Goal: Information Seeking & Learning: Learn about a topic

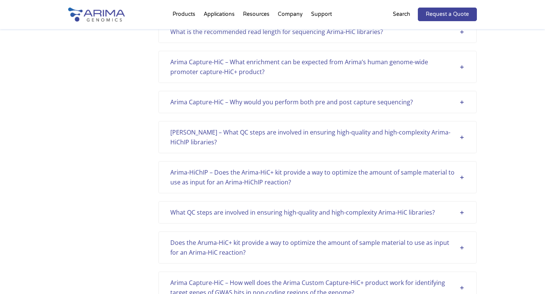
scroll to position [531, 0]
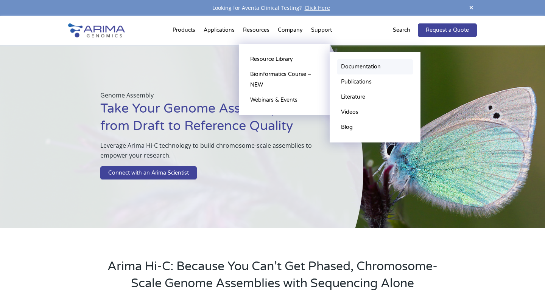
click at [342, 66] on link "Documentation" at bounding box center [375, 66] width 76 height 15
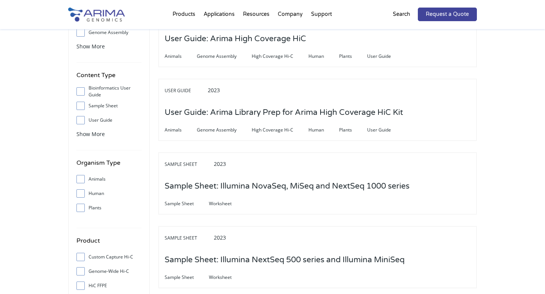
scroll to position [117, 0]
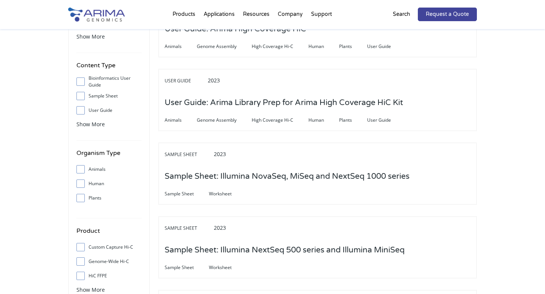
click at [82, 94] on input "Sample Sheet" at bounding box center [80, 95] width 5 height 5
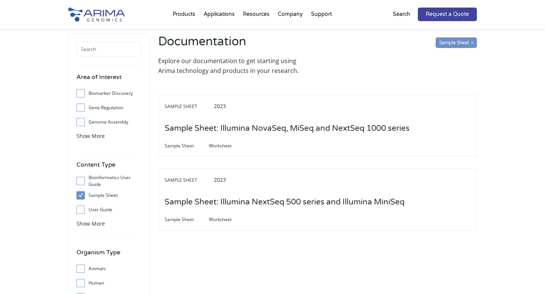
scroll to position [8, 0]
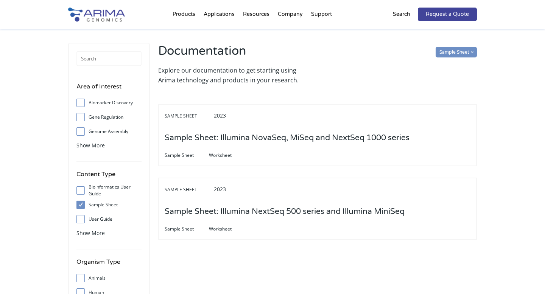
click at [79, 205] on input "Sample Sheet" at bounding box center [80, 204] width 5 height 5
checkbox input "false"
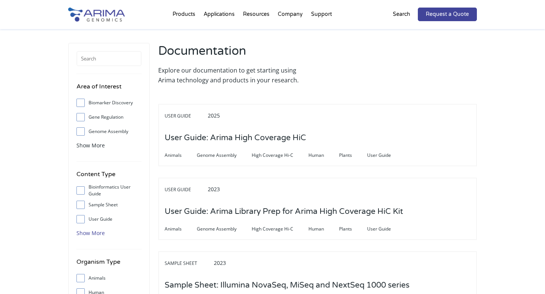
click at [84, 234] on span "Show More" at bounding box center [90, 233] width 28 height 7
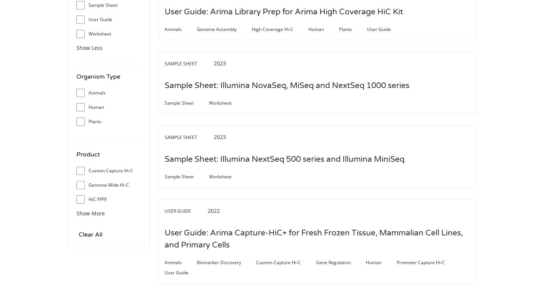
scroll to position [0, 0]
